Goal: Transaction & Acquisition: Purchase product/service

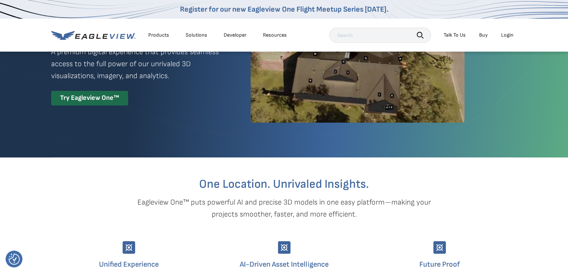
scroll to position [37, 0]
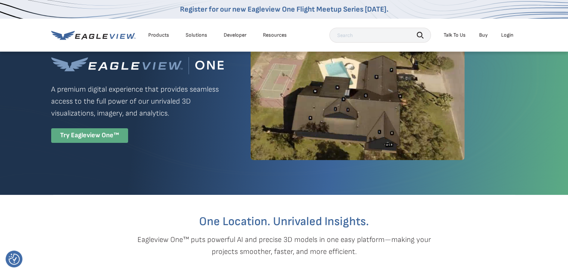
click at [86, 132] on div "Try Eagleview One™" at bounding box center [89, 135] width 77 height 15
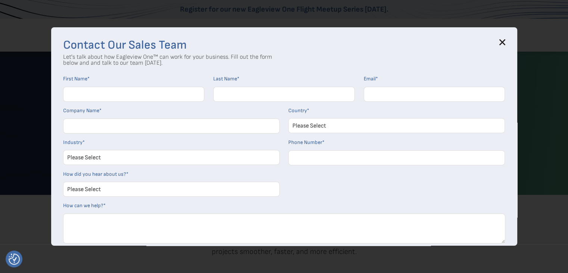
click at [505, 38] on div "Contact Our Sales Team Let's talk about how Eagleview One™ can work for your bu…" at bounding box center [284, 136] width 466 height 218
click at [505, 40] on icon at bounding box center [502, 42] width 6 height 6
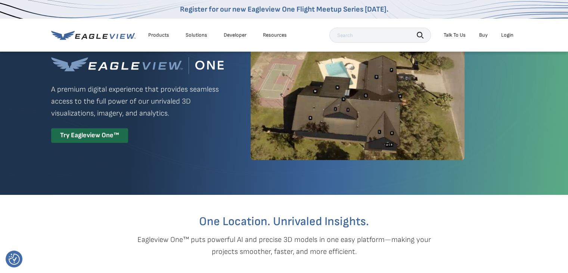
click at [508, 33] on div "Login" at bounding box center [507, 35] width 12 height 7
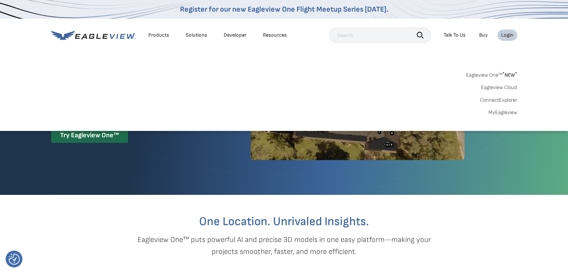
click at [508, 33] on div "Login" at bounding box center [507, 35] width 12 height 7
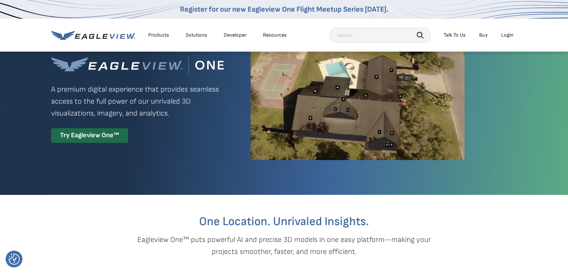
click at [508, 33] on div "Login" at bounding box center [507, 35] width 12 height 7
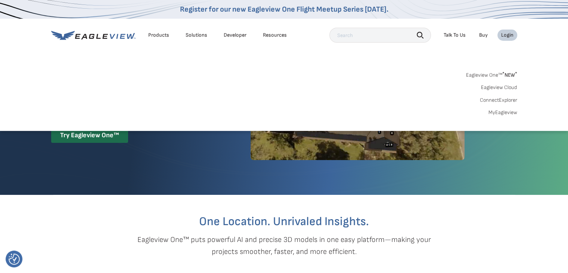
click at [505, 111] on link "MyEagleview" at bounding box center [503, 112] width 29 height 7
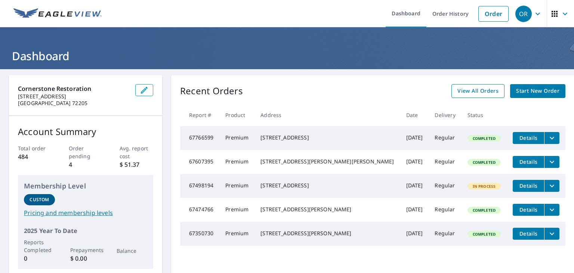
click at [466, 91] on span "View All Orders" at bounding box center [477, 90] width 41 height 9
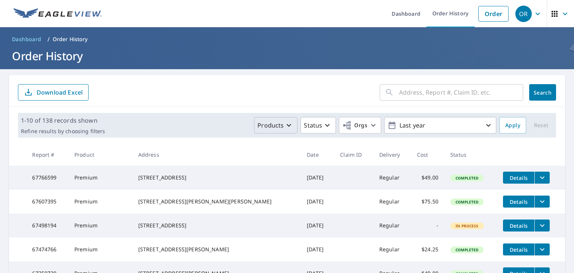
click at [276, 126] on p "Products" at bounding box center [270, 125] width 26 height 9
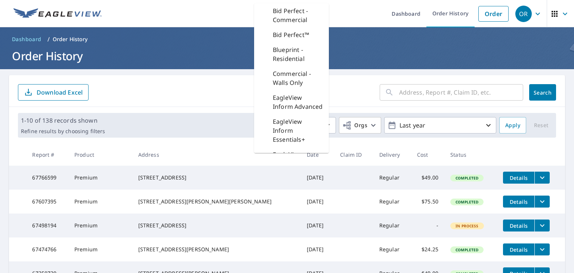
click at [200, 108] on div "1-10 of 138 records shown Refine results by choosing filters Products Bid Perfe…" at bounding box center [287, 125] width 556 height 37
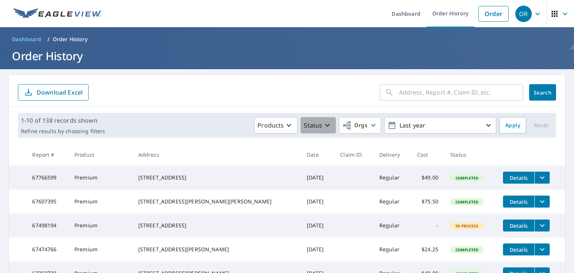
click at [323, 127] on icon "button" at bounding box center [327, 125] width 9 height 9
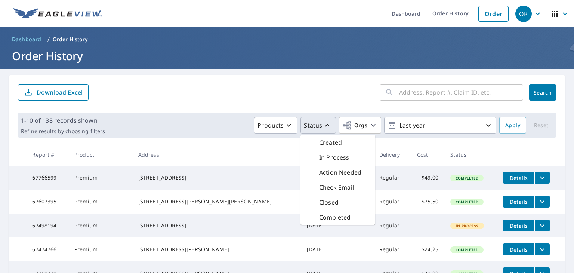
click at [328, 155] on p "In Process" at bounding box center [334, 157] width 30 height 9
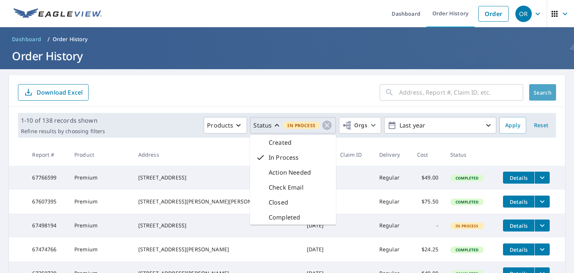
click at [540, 91] on span "Search" at bounding box center [542, 92] width 15 height 7
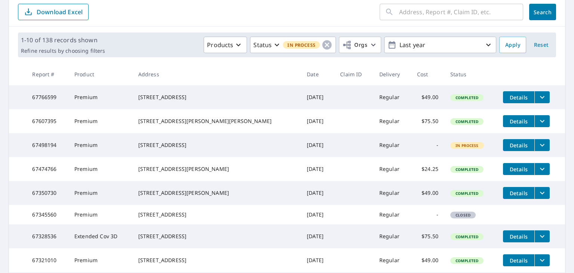
scroll to position [30, 0]
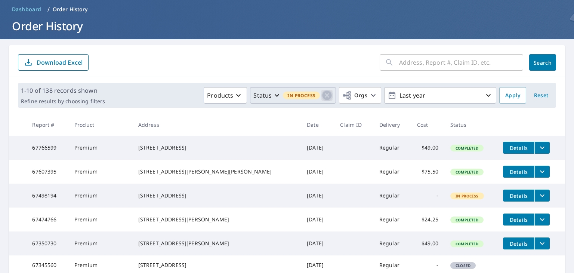
click at [321, 94] on icon "button" at bounding box center [326, 95] width 11 height 11
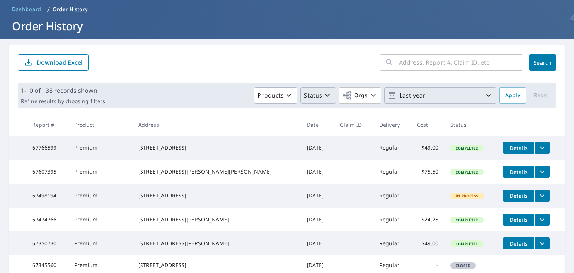
click at [443, 94] on p "Last year" at bounding box center [439, 95] width 87 height 13
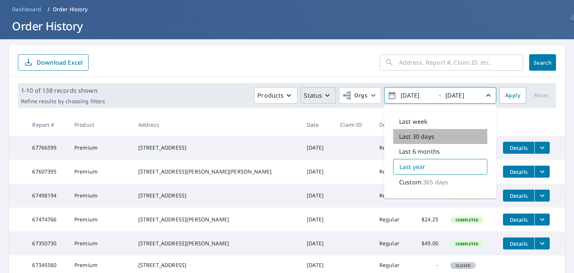
click at [417, 136] on p "Last 30 days" at bounding box center [416, 136] width 35 height 9
type input "[DATE]"
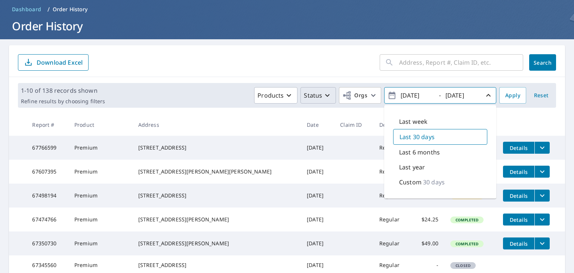
click at [535, 61] on span "Search" at bounding box center [542, 62] width 15 height 7
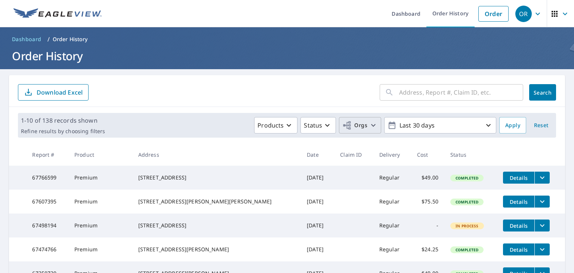
click at [369, 125] on icon "button" at bounding box center [373, 125] width 9 height 9
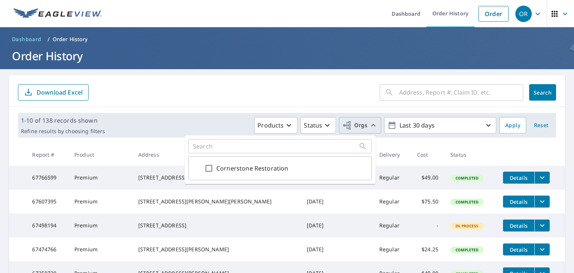
click at [369, 125] on icon "button" at bounding box center [373, 125] width 9 height 9
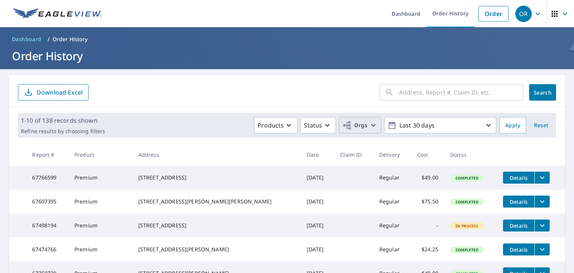
click at [537, 180] on icon "filesDropdownBtn-67766599" at bounding box center [541, 177] width 9 height 9
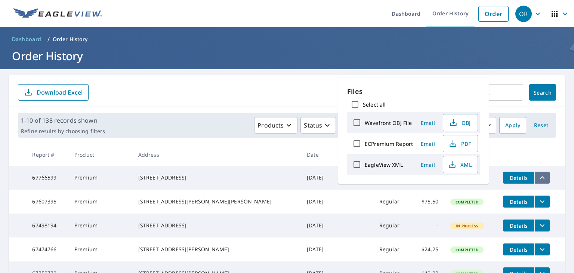
click at [540, 178] on icon "filesDropdownBtn-67766599" at bounding box center [542, 177] width 4 height 3
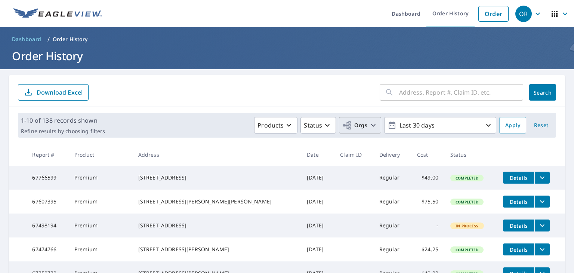
click at [509, 180] on span "Details" at bounding box center [518, 177] width 22 height 7
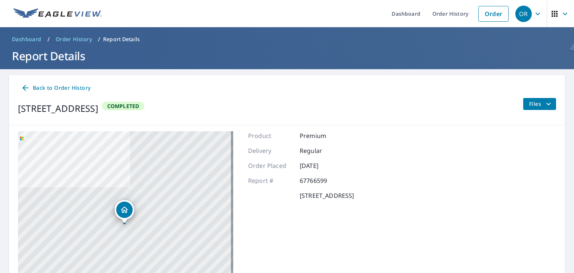
click at [532, 103] on span "Files" at bounding box center [541, 103] width 24 height 9
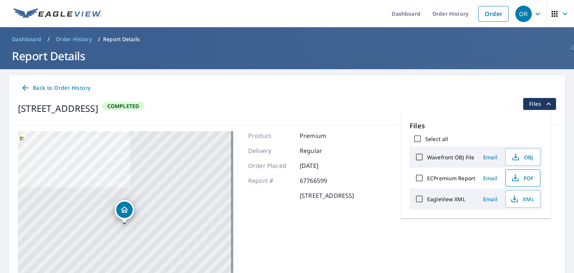
click at [517, 178] on icon "button" at bounding box center [515, 179] width 6 height 3
click at [399, 9] on link "Dashboard" at bounding box center [405, 13] width 41 height 27
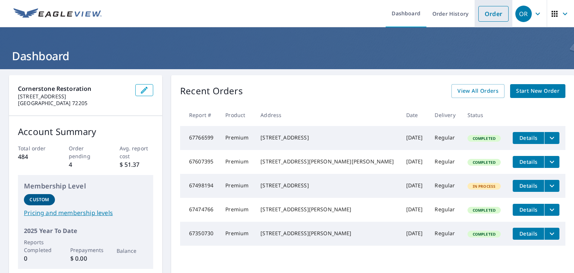
click at [490, 14] on link "Order" at bounding box center [493, 14] width 30 height 16
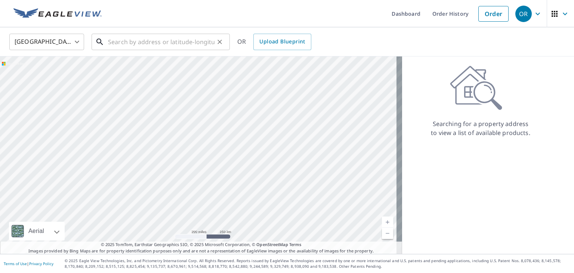
click at [121, 39] on input "text" at bounding box center [161, 41] width 106 height 21
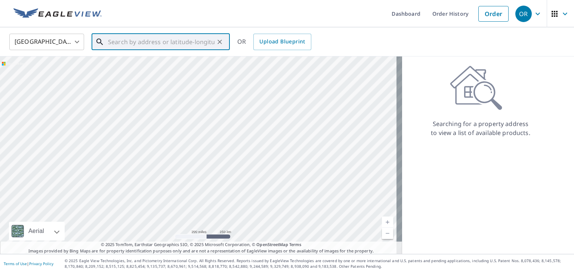
paste input "[STREET_ADDRESS]"
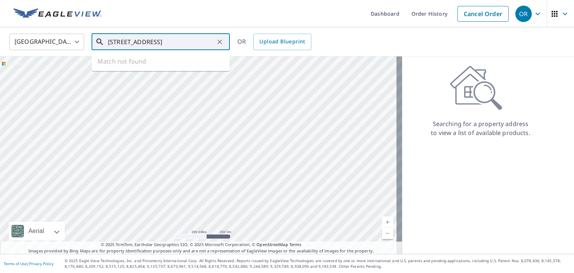
scroll to position [0, 25]
click at [157, 65] on span "[STREET_ADDRESS]" at bounding box center [164, 63] width 117 height 9
type input "[STREET_ADDRESS]"
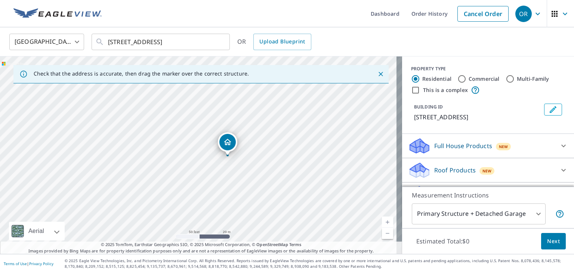
drag, startPoint x: 244, startPoint y: 140, endPoint x: 406, endPoint y: 78, distance: 173.6
click at [406, 78] on div "Check that the address is accurate, then drag the marker over the correct struc…" at bounding box center [287, 154] width 574 height 197
click at [363, 115] on div "[STREET_ADDRESS]" at bounding box center [201, 154] width 402 height 197
click at [377, 72] on icon "Close" at bounding box center [380, 73] width 7 height 7
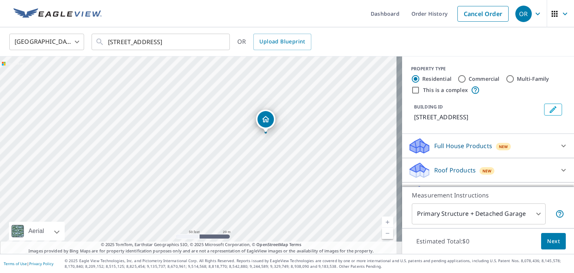
drag, startPoint x: 235, startPoint y: 129, endPoint x: 303, endPoint y: 108, distance: 70.5
click at [303, 108] on div "[STREET_ADDRESS]" at bounding box center [201, 154] width 402 height 197
click at [457, 80] on input "Commercial" at bounding box center [461, 78] width 9 height 9
radio input "true"
type input "4"
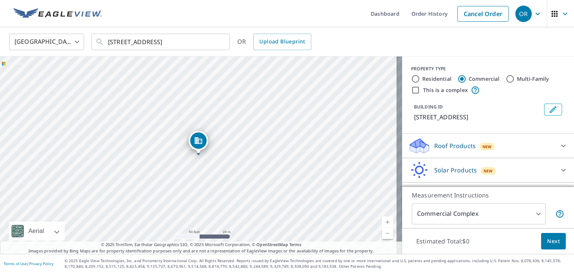
click at [411, 90] on input "This is a complex" at bounding box center [415, 90] width 9 height 9
checkbox input "true"
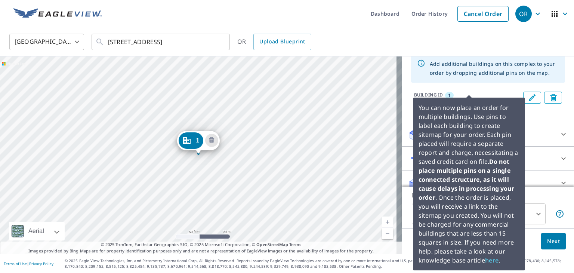
scroll to position [63, 0]
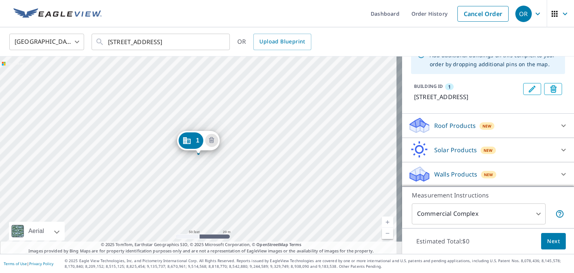
click at [158, 166] on div "1 [STREET_ADDRESS]" at bounding box center [201, 154] width 402 height 197
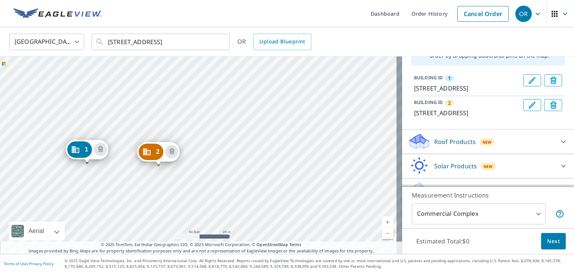
drag, startPoint x: 199, startPoint y: 138, endPoint x: 88, endPoint y: 147, distance: 111.7
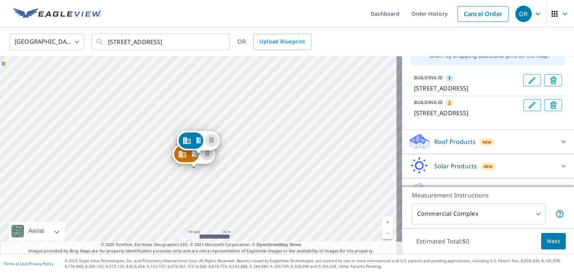
drag, startPoint x: 273, startPoint y: 143, endPoint x: 197, endPoint y: 155, distance: 76.6
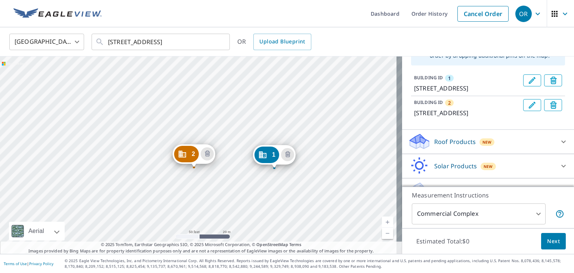
drag, startPoint x: 195, startPoint y: 140, endPoint x: 242, endPoint y: 150, distance: 48.9
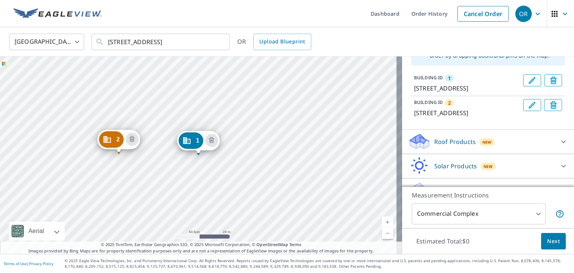
click at [518, 150] on div "Roof Products New" at bounding box center [481, 142] width 146 height 18
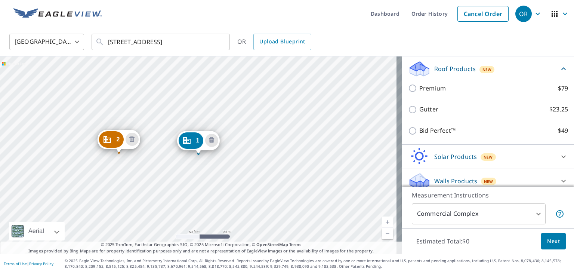
scroll to position [138, 0]
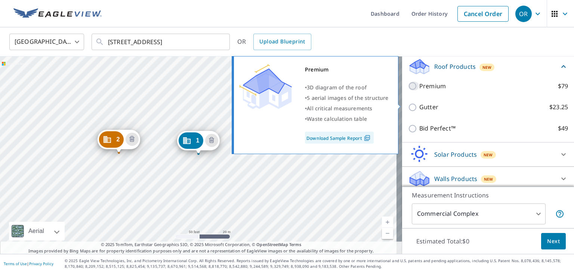
click at [408, 90] on input "Premium $79" at bounding box center [413, 85] width 11 height 9
checkbox input "true"
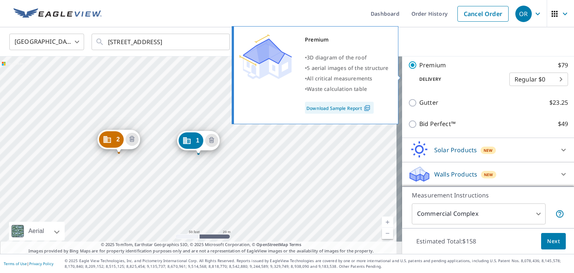
scroll to position [188, 0]
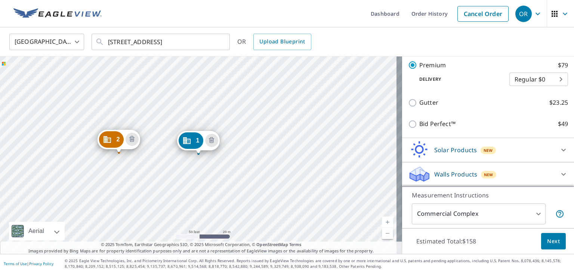
click at [552, 243] on span "Next" at bounding box center [553, 240] width 13 height 9
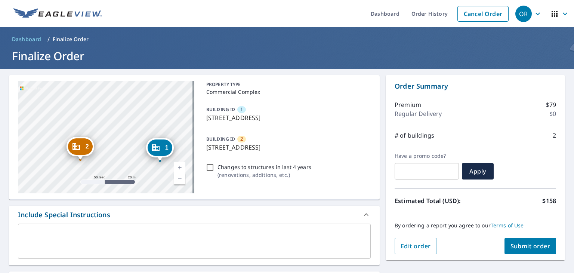
drag, startPoint x: 139, startPoint y: 135, endPoint x: 130, endPoint y: 158, distance: 24.8
click at [130, 158] on div "2 [STREET_ADDRESS] [STREET_ADDRESS]" at bounding box center [106, 137] width 176 height 112
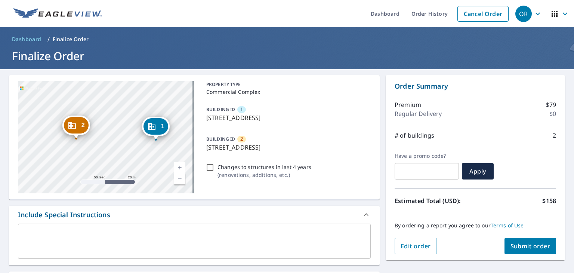
drag, startPoint x: 141, startPoint y: 124, endPoint x: 137, endPoint y: 103, distance: 21.7
click at [137, 103] on div "2 [STREET_ADDRESS] [STREET_ADDRESS]" at bounding box center [106, 137] width 176 height 112
click at [520, 248] on span "Submit order" at bounding box center [530, 246] width 40 height 8
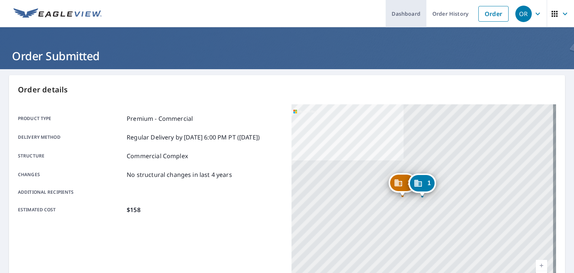
click at [407, 16] on link "Dashboard" at bounding box center [405, 13] width 41 height 27
